Goal: Transaction & Acquisition: Purchase product/service

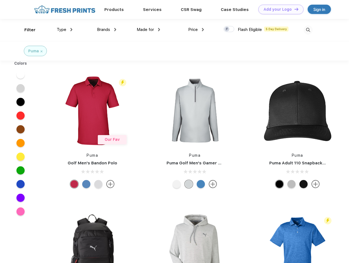
click at [279, 9] on link "Add your Logo Design Tool" at bounding box center [280, 10] width 45 height 10
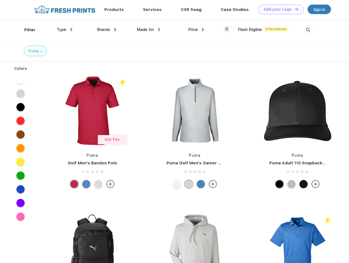
click at [0, 0] on div "Design Tool" at bounding box center [0, 0] width 0 height 0
click at [294, 9] on link "Add your Logo Design Tool" at bounding box center [280, 10] width 45 height 10
click at [26, 30] on div "Filter" at bounding box center [29, 30] width 11 height 6
click at [65, 30] on span "Type" at bounding box center [62, 29] width 10 height 5
click at [106, 30] on span "Brands" at bounding box center [103, 29] width 13 height 5
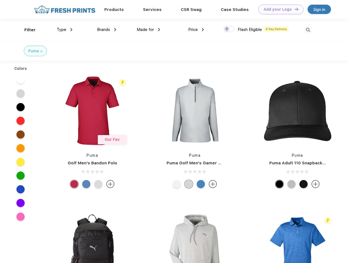
click at [148, 30] on span "Made for" at bounding box center [145, 29] width 17 height 5
click at [196, 30] on span "Price" at bounding box center [193, 29] width 10 height 5
click at [229, 29] on div at bounding box center [228, 29] width 11 height 6
click at [227, 29] on input "checkbox" at bounding box center [225, 28] width 4 height 4
click at [308, 30] on img at bounding box center [307, 29] width 9 height 9
